Goal: Task Accomplishment & Management: Manage account settings

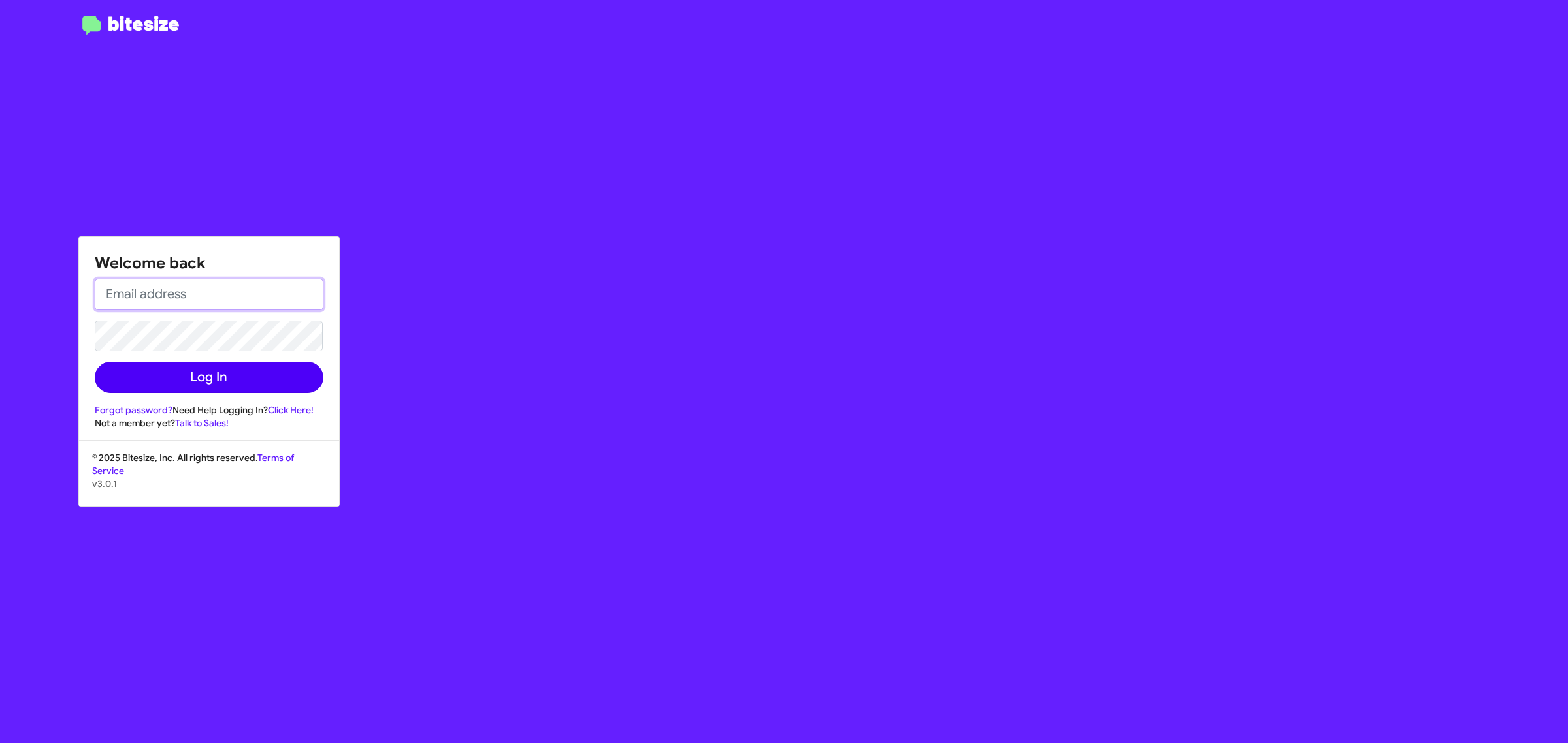
type input "[EMAIL_ADDRESS][DOMAIN_NAME]"
click at [184, 372] on button "Log In" at bounding box center [208, 378] width 229 height 32
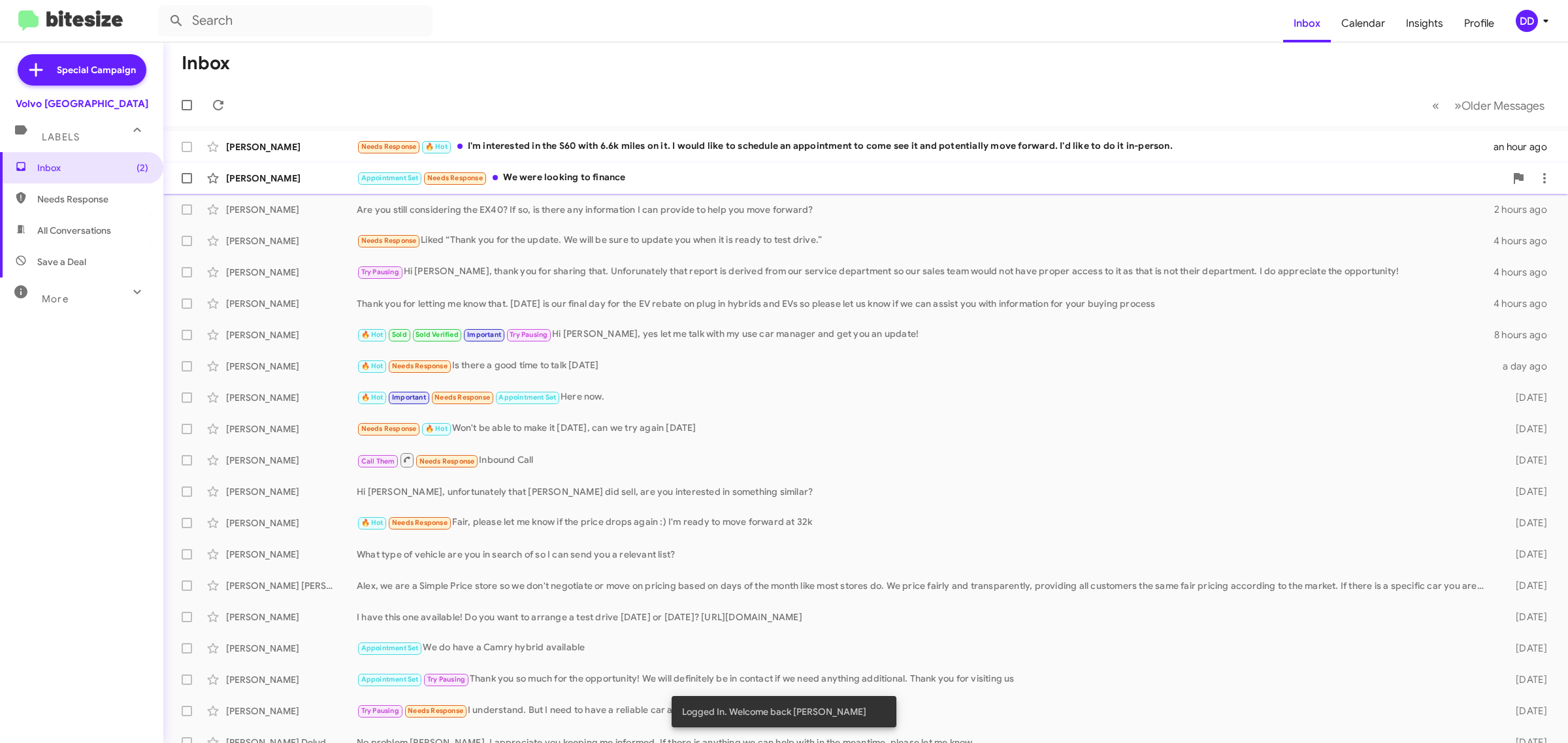
click at [681, 172] on div "Appointment Set Needs Response We were looking to finance" at bounding box center [931, 178] width 1149 height 15
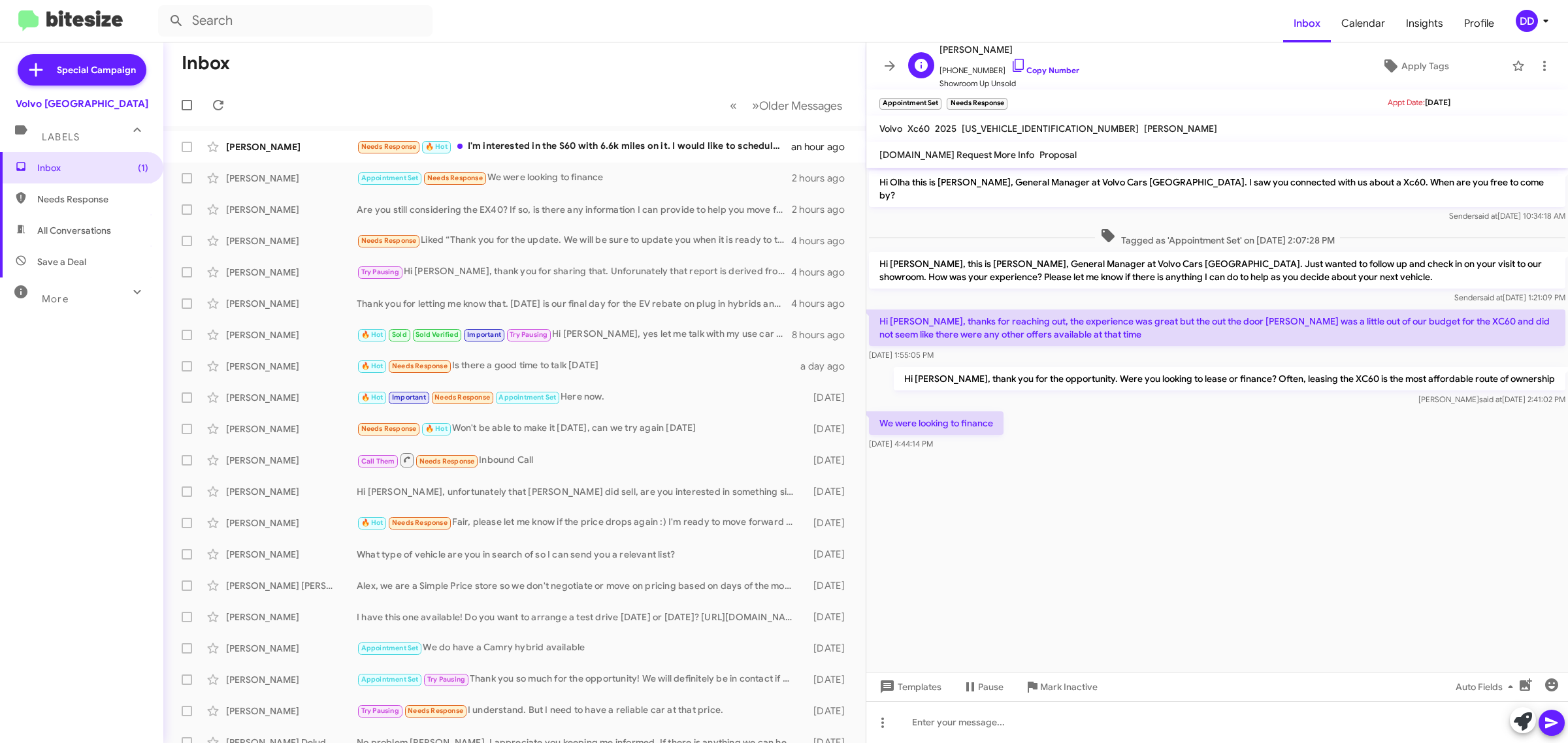
click at [1045, 66] on span "[PHONE_NUMBER] Copy Number" at bounding box center [1009, 67] width 140 height 20
click at [1050, 67] on link "Copy Number" at bounding box center [1045, 70] width 69 height 10
click at [1203, 500] on cdk-virtual-scroll-viewport "Hi Olha this is [PERSON_NAME], General Manager at Volvo Cars [GEOGRAPHIC_DATA].…" at bounding box center [1217, 420] width 702 height 504
click at [361, 54] on mat-toolbar-row "Inbox" at bounding box center [514, 63] width 702 height 42
click at [604, 138] on div "[PERSON_NAME] Needs Response 🔥 Hot I'm interested in the S60 with 6.6k miles on…" at bounding box center [514, 146] width 681 height 26
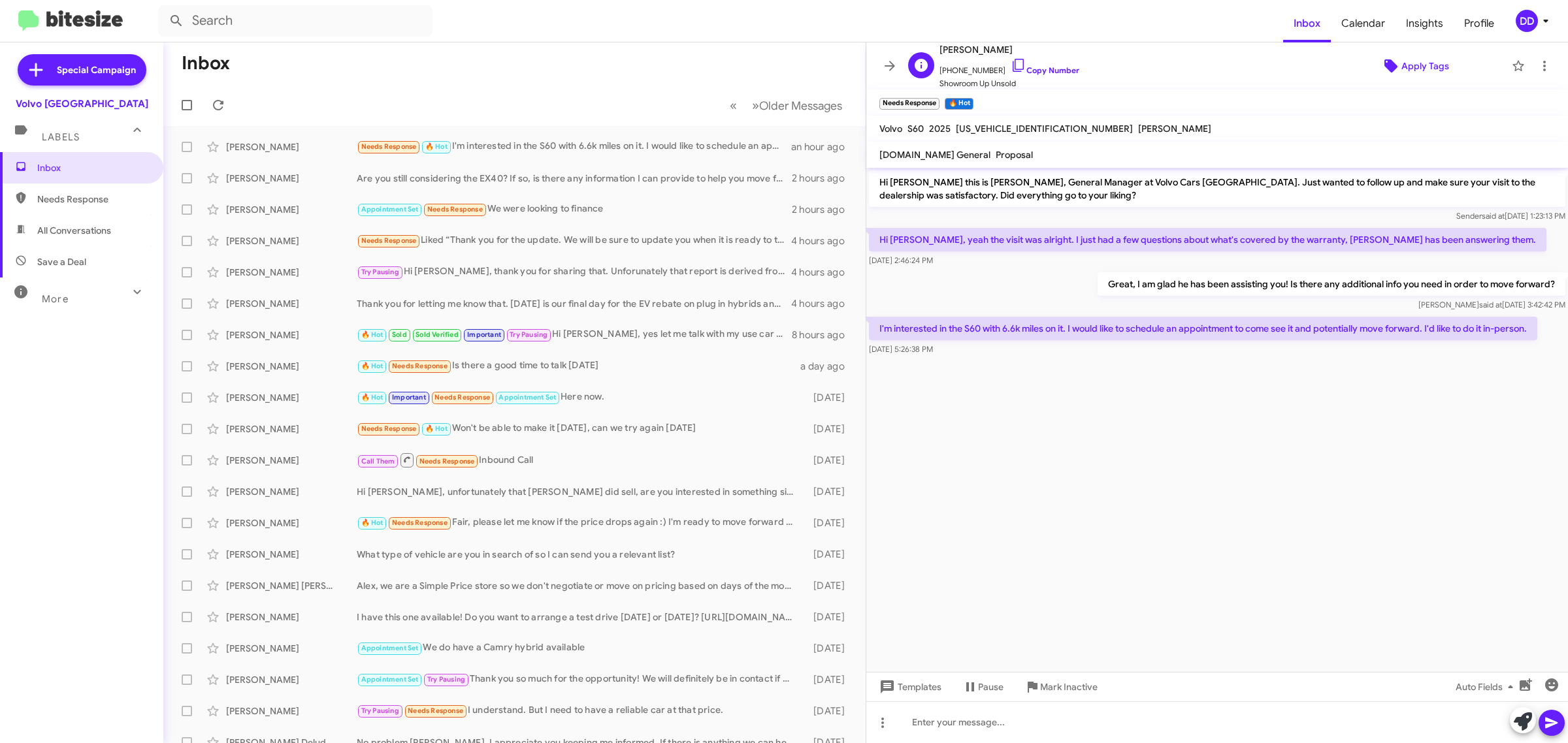
click at [1412, 64] on span "Apply Tags" at bounding box center [1425, 66] width 48 height 23
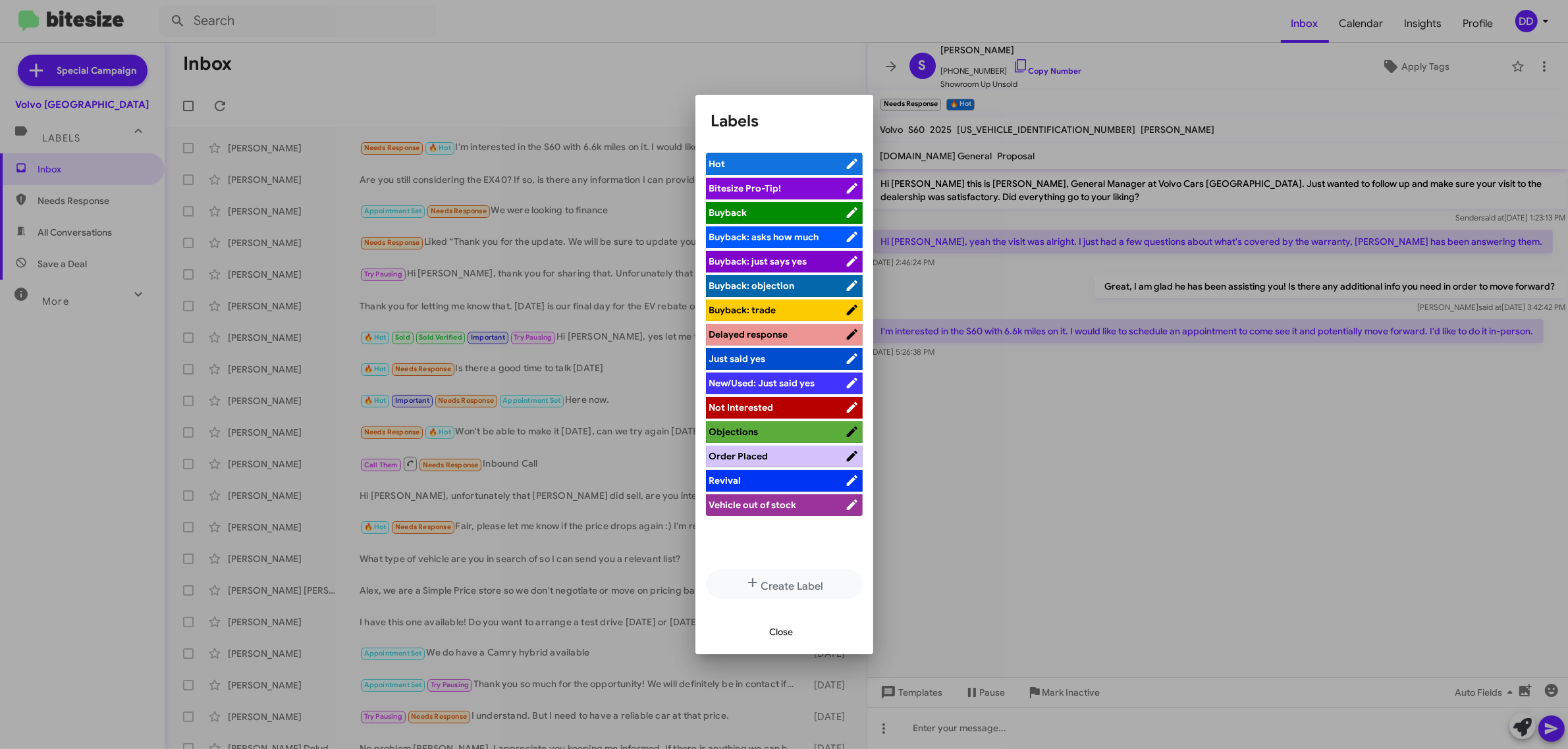
click at [1067, 502] on div at bounding box center [784, 374] width 1568 height 749
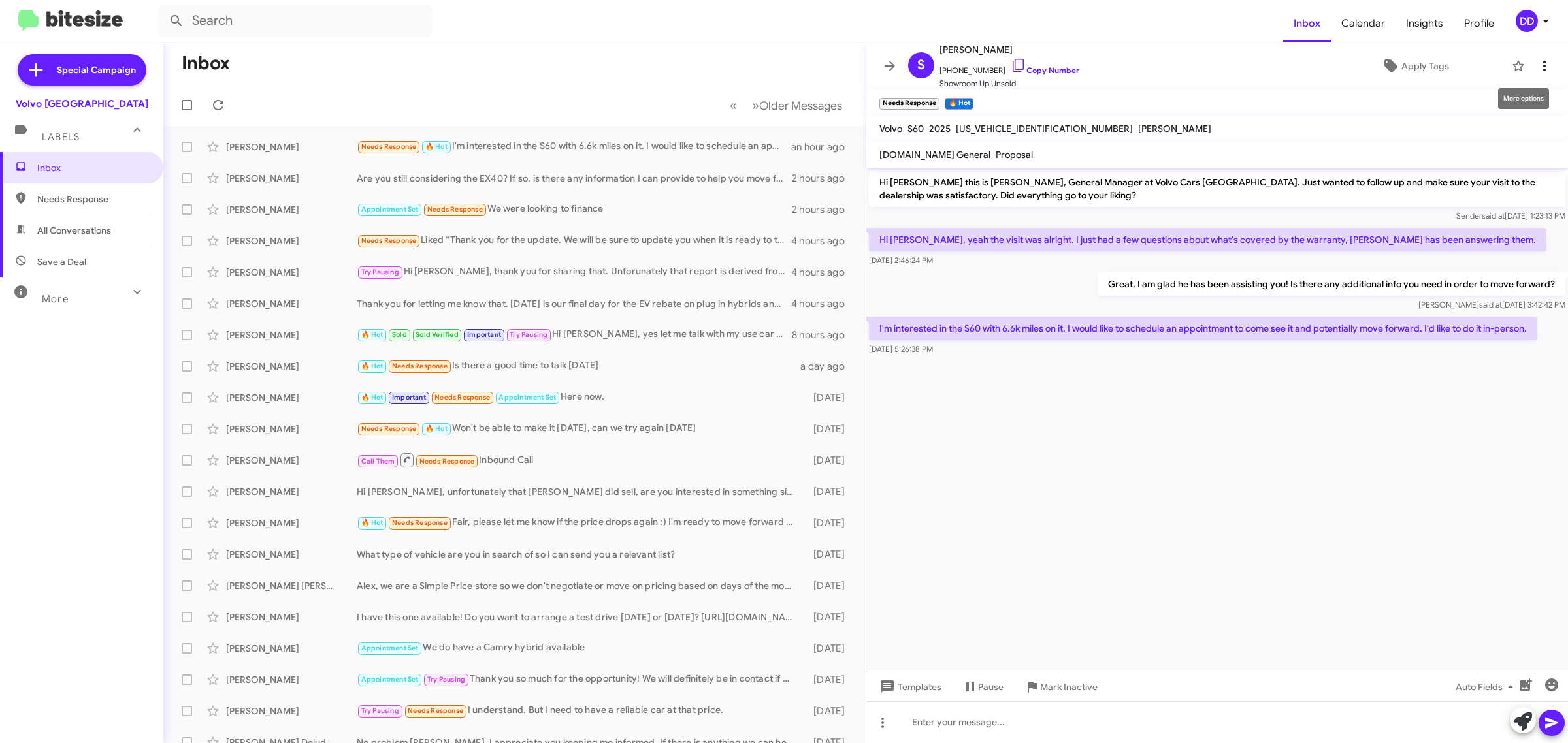
click at [1540, 59] on span at bounding box center [1545, 66] width 26 height 16
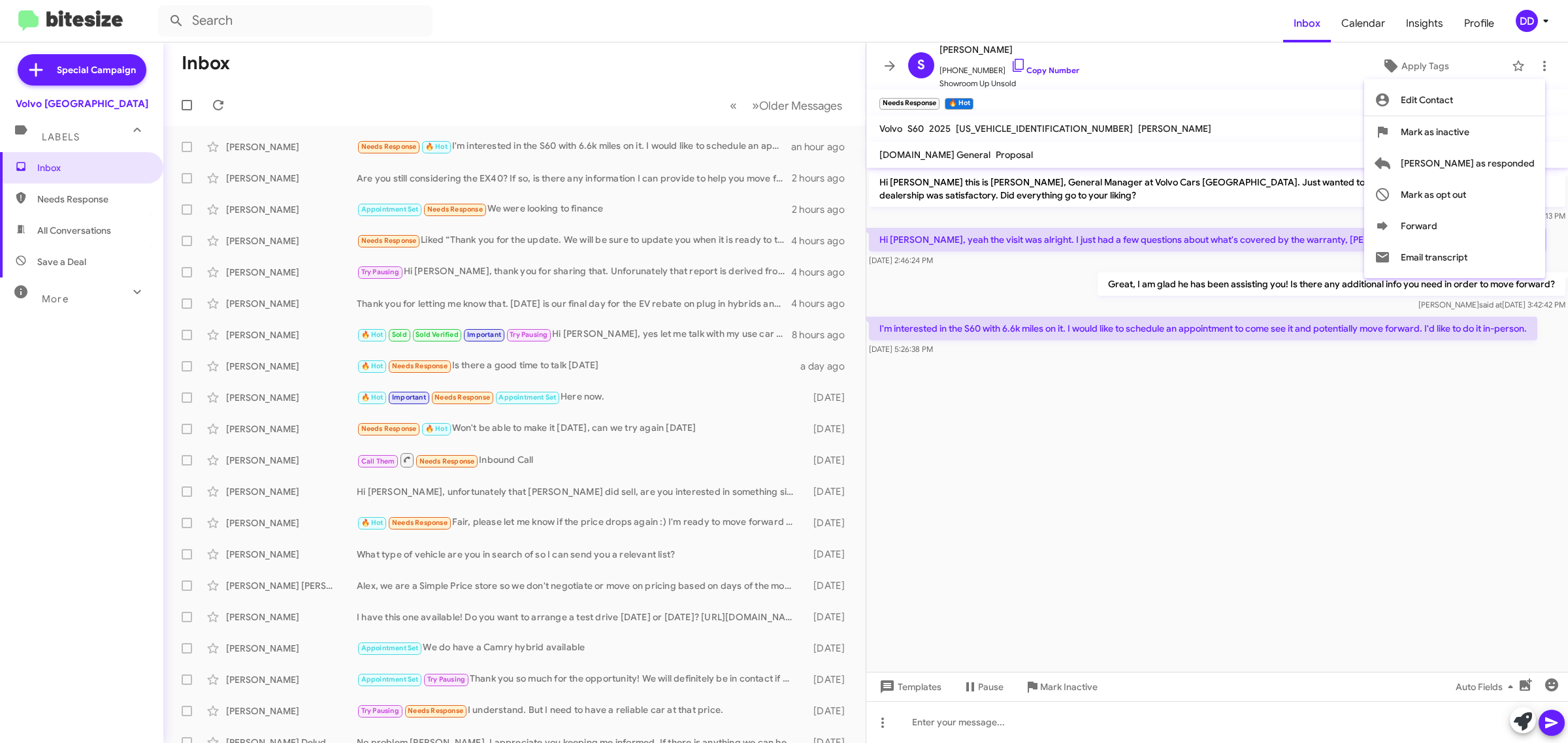
click at [1354, 410] on div at bounding box center [784, 372] width 1568 height 743
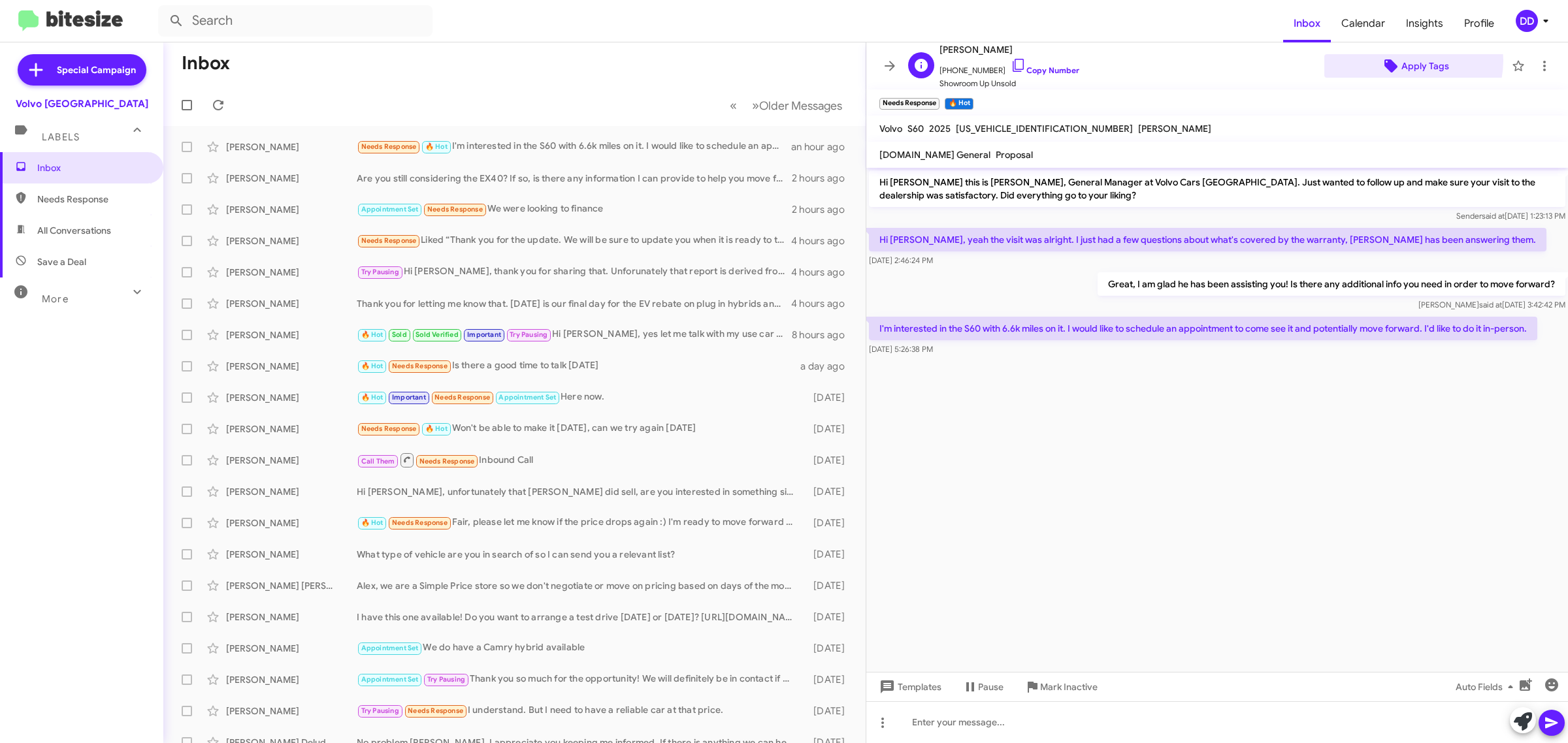
click at [1402, 60] on span "Apply Tags" at bounding box center [1425, 66] width 48 height 23
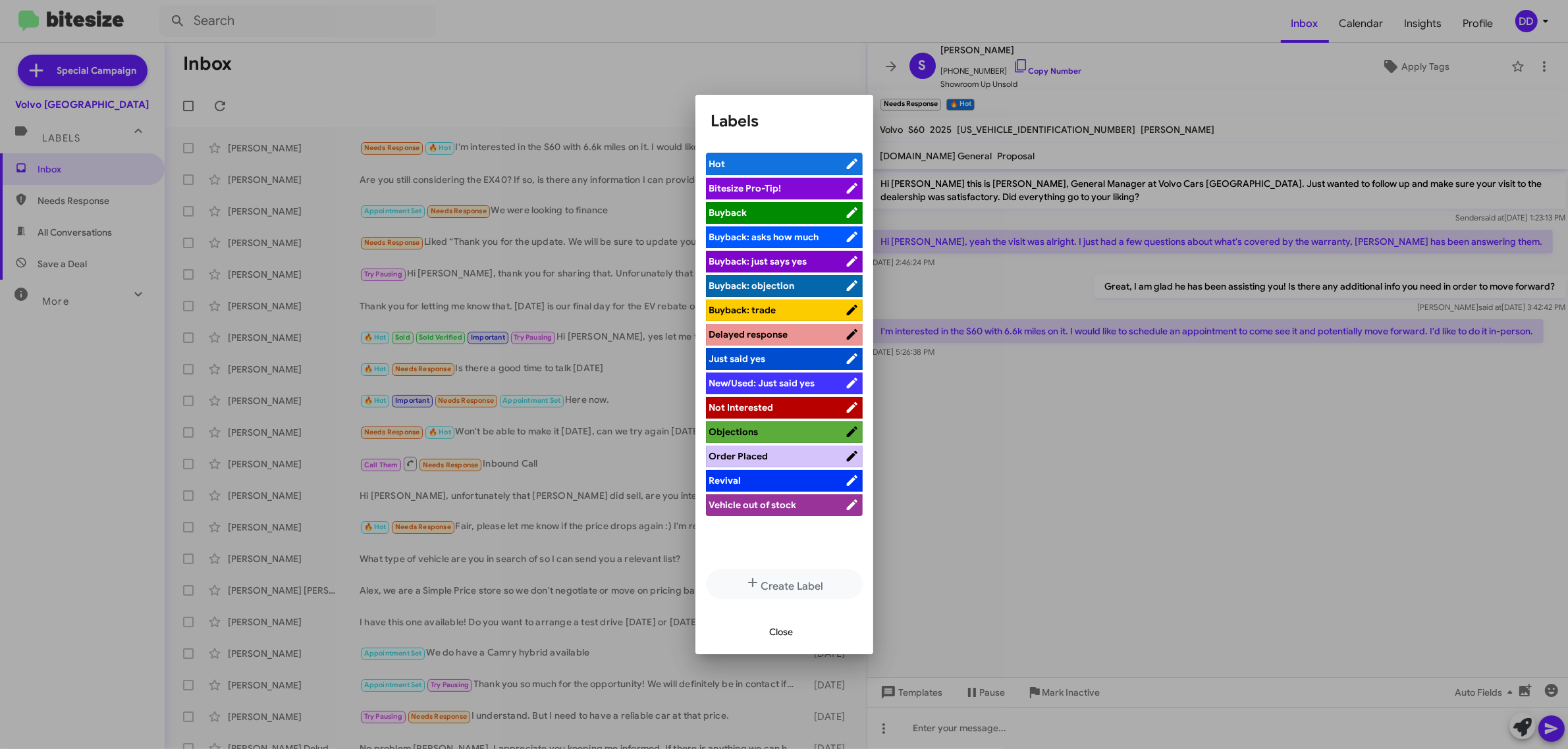
click at [770, 456] on span "Order Placed" at bounding box center [777, 456] width 135 height 13
click at [779, 633] on span "Close" at bounding box center [781, 632] width 24 height 24
